Goal: Task Accomplishment & Management: Use online tool/utility

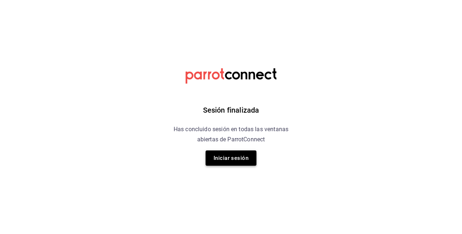
click at [243, 159] on button "Iniciar sesión" at bounding box center [231, 157] width 51 height 15
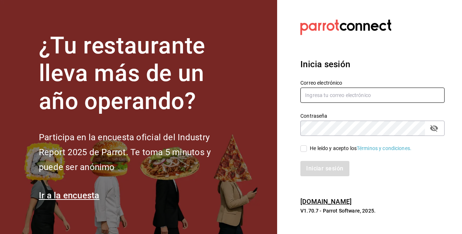
type input "[PERSON_NAME][EMAIL_ADDRESS][PERSON_NAME][DOMAIN_NAME]"
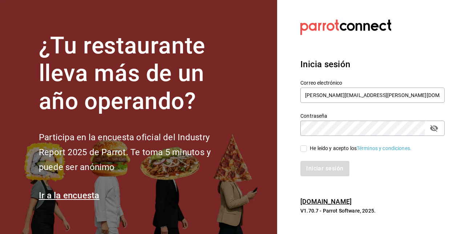
click at [305, 151] on input "He leído y acepto los Términos y condiciones." at bounding box center [303, 148] width 7 height 7
checkbox input "true"
click at [319, 167] on button "Iniciar sesión" at bounding box center [324, 168] width 49 height 15
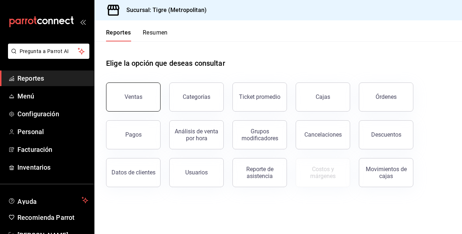
click at [132, 99] on div "Ventas" at bounding box center [134, 96] width 18 height 7
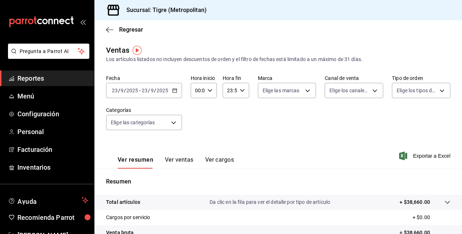
click at [175, 90] on \(Stroke\) "button" at bounding box center [175, 90] width 4 height 0
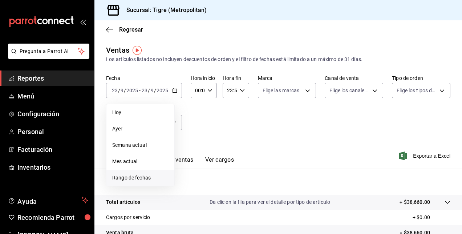
click at [140, 173] on li "Rango de fechas" at bounding box center [140, 178] width 68 height 16
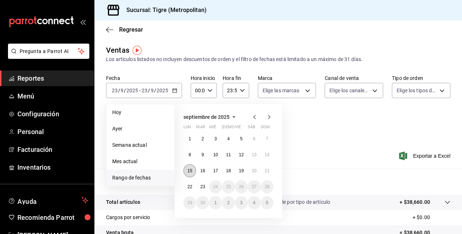
click at [191, 171] on abbr "15" at bounding box center [189, 170] width 5 height 5
click at [189, 187] on abbr "22" at bounding box center [189, 186] width 5 height 5
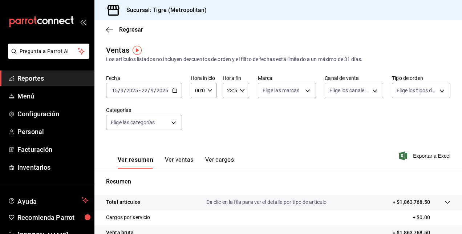
click at [199, 92] on input "00:00" at bounding box center [198, 90] width 14 height 15
click at [197, 109] on span "00" at bounding box center [196, 109] width 1 height 6
click at [197, 109] on span "05" at bounding box center [196, 109] width 1 height 6
type input "05:00"
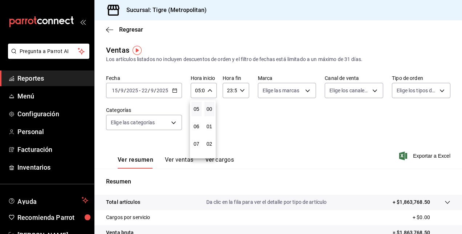
click at [324, 137] on div at bounding box center [231, 117] width 462 height 234
click at [433, 155] on span "Exportar a Excel" at bounding box center [426, 155] width 50 height 9
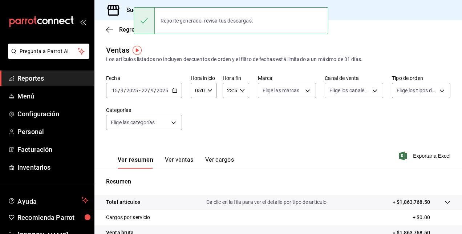
click at [426, 47] on div "Ventas Los artículos listados no incluyen descuentos de orden y el filtro de fe…" at bounding box center [278, 54] width 344 height 19
